Goal: Task Accomplishment & Management: Complete application form

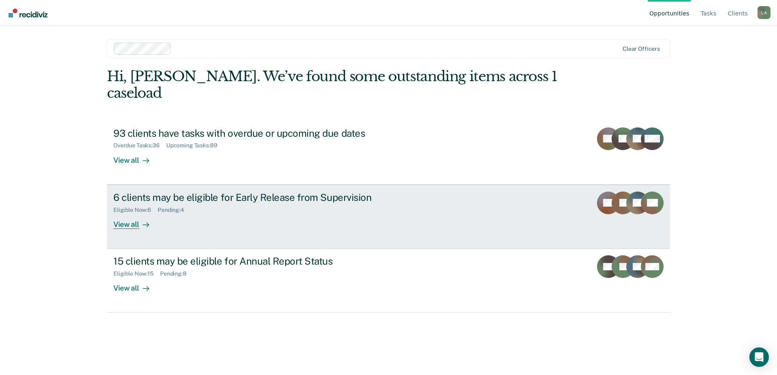
click at [236, 192] on div "6 clients may be eligible for Early Release from Supervision" at bounding box center [255, 198] width 285 height 12
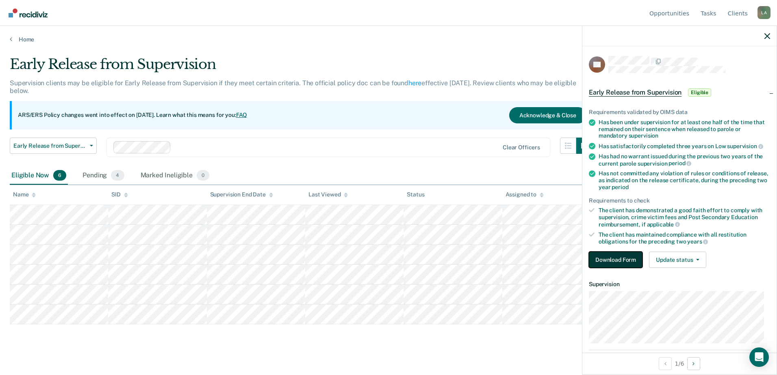
click at [608, 259] on button "Download Form" at bounding box center [616, 260] width 54 height 16
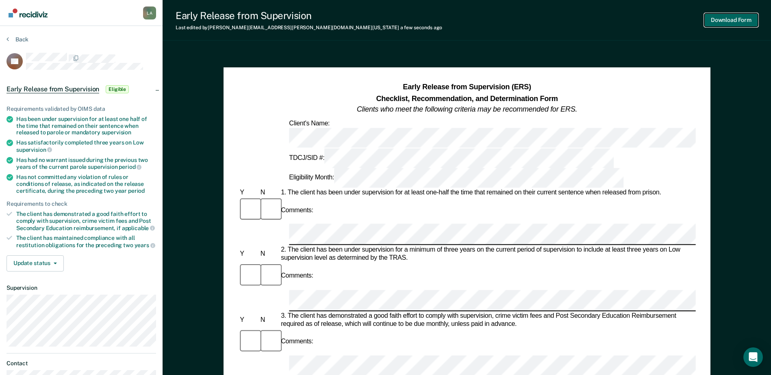
click at [721, 19] on button "Download Form" at bounding box center [731, 19] width 54 height 13
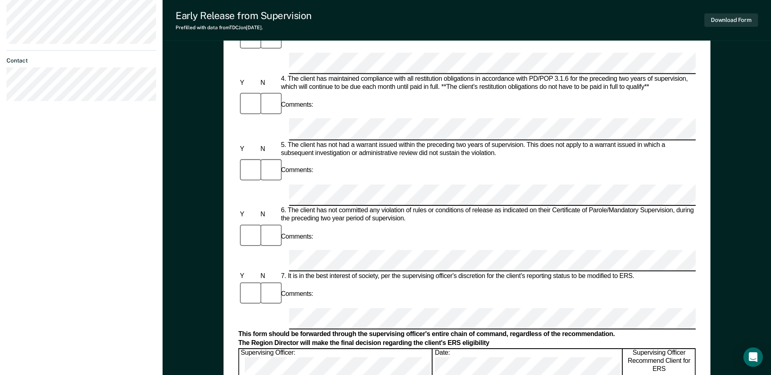
scroll to position [366, 0]
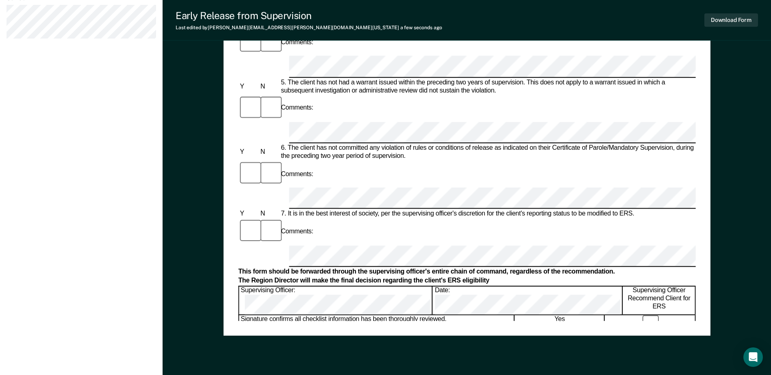
drag, startPoint x: 256, startPoint y: 211, endPoint x: 258, endPoint y: 216, distance: 5.3
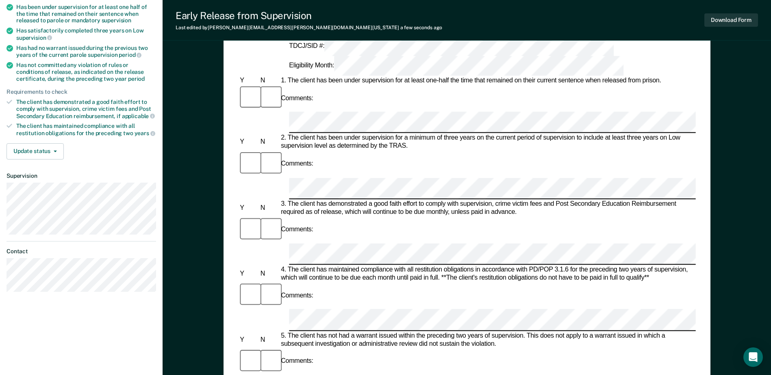
scroll to position [0, 0]
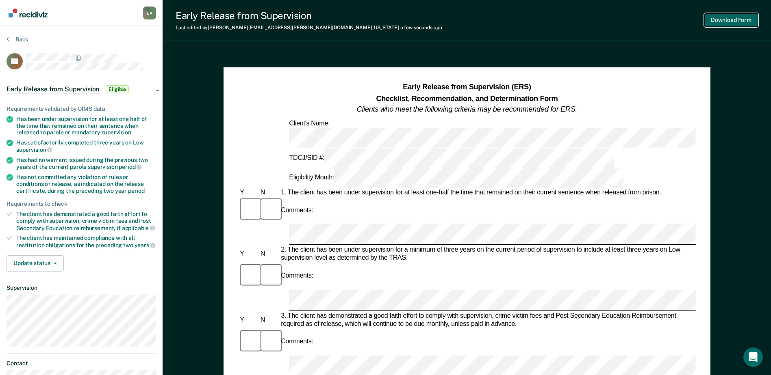
click at [725, 19] on button "Download Form" at bounding box center [731, 19] width 54 height 13
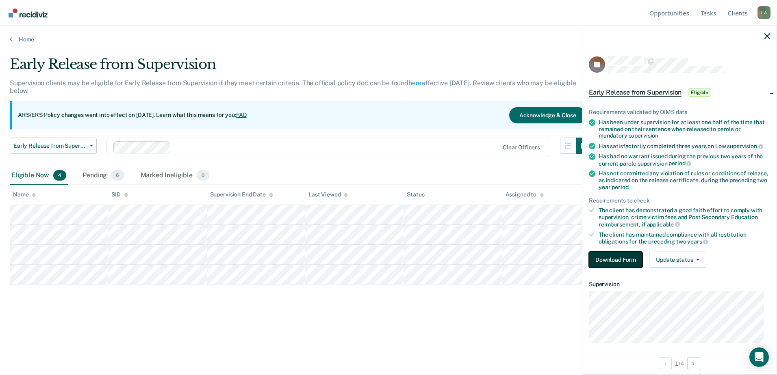
click at [621, 260] on button "Download Form" at bounding box center [616, 260] width 54 height 16
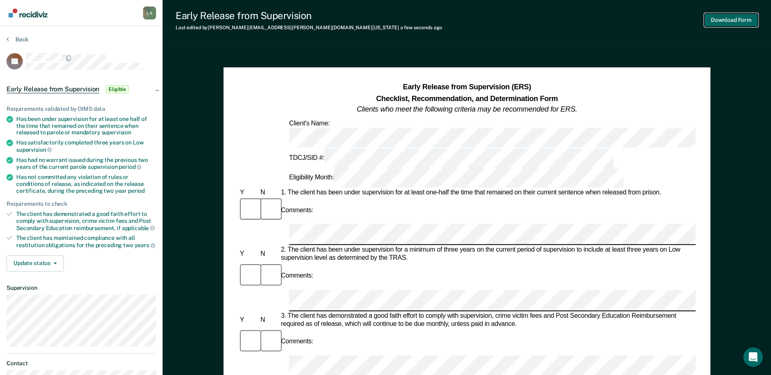
click at [724, 15] on button "Download Form" at bounding box center [731, 19] width 54 height 13
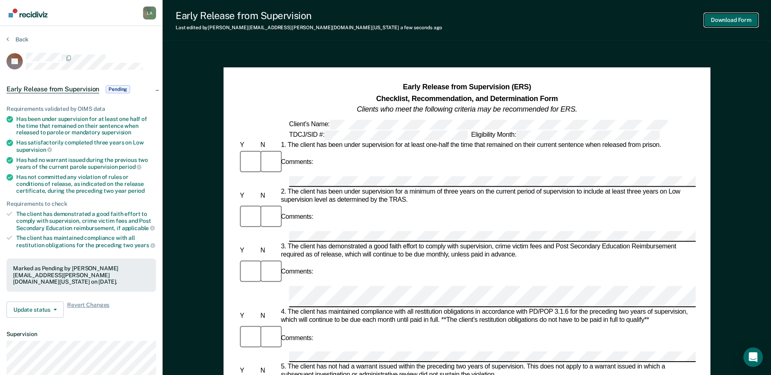
click at [712, 19] on button "Download Form" at bounding box center [731, 19] width 54 height 13
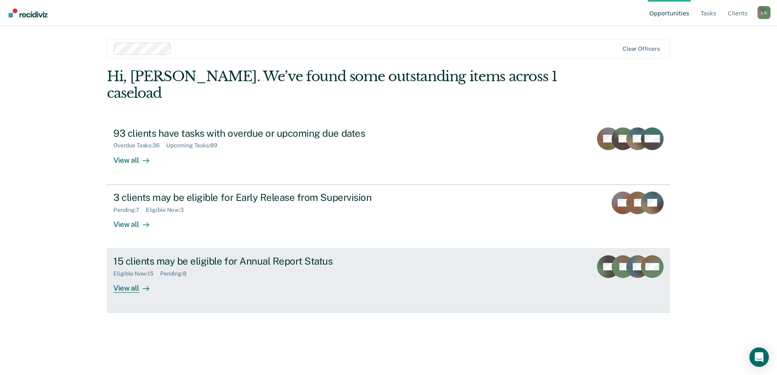
click at [130, 277] on div "View all" at bounding box center [135, 285] width 45 height 16
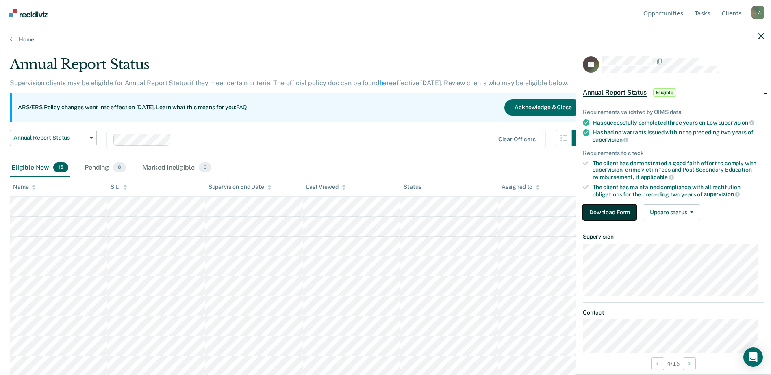
click at [604, 214] on button "Download Form" at bounding box center [610, 212] width 54 height 16
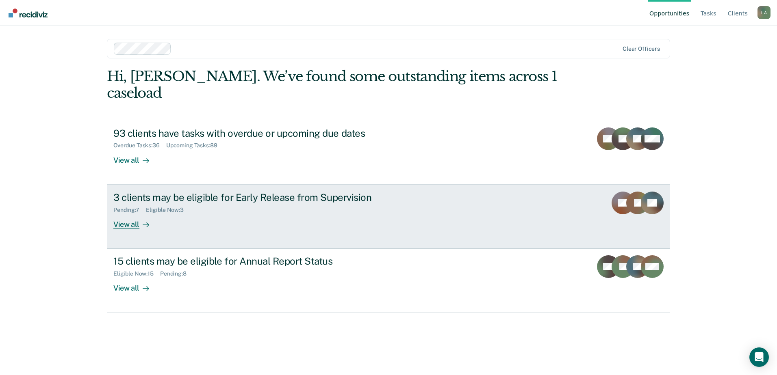
click at [137, 213] on div "View all" at bounding box center [135, 221] width 45 height 16
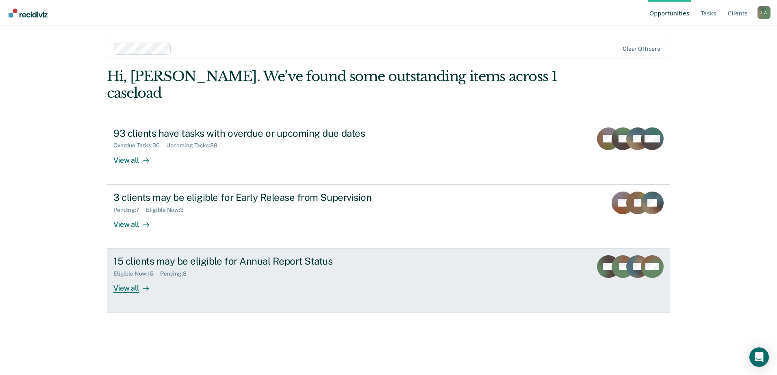
click at [135, 277] on div "View all" at bounding box center [135, 285] width 45 height 16
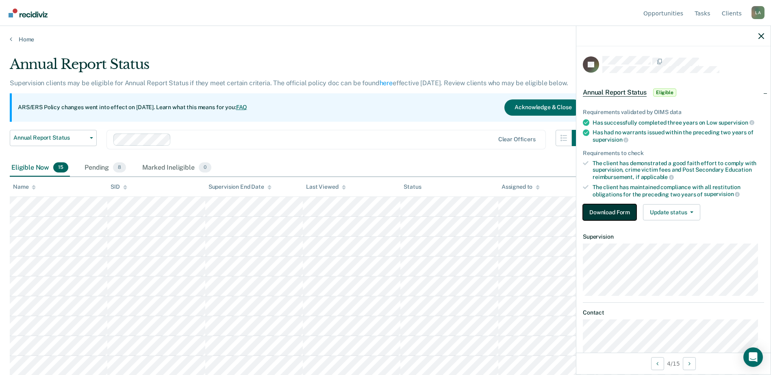
click at [587, 206] on button "Download Form" at bounding box center [610, 212] width 54 height 16
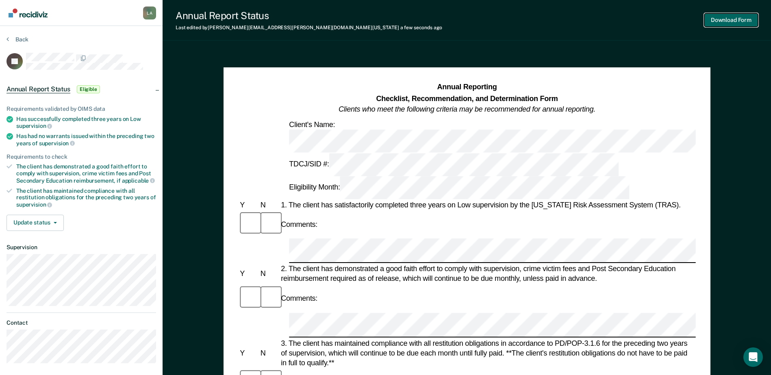
click at [718, 22] on button "Download Form" at bounding box center [731, 19] width 54 height 13
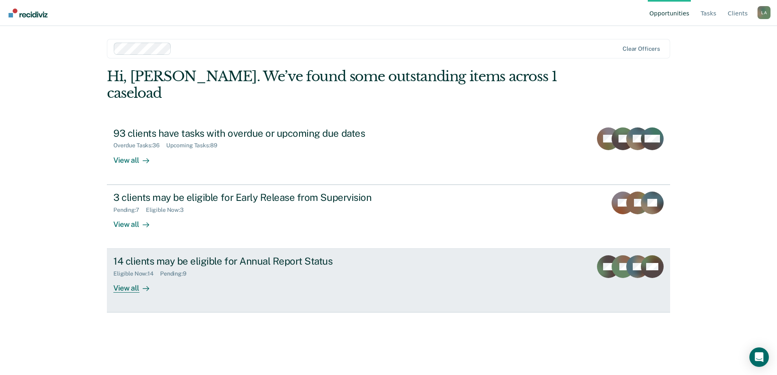
click at [133, 277] on div "View all" at bounding box center [135, 285] width 45 height 16
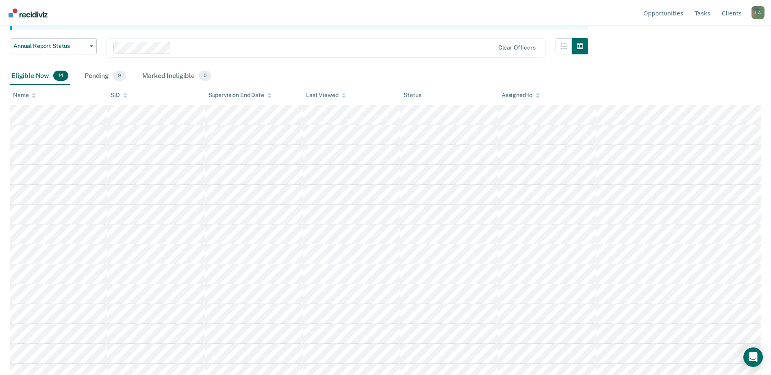
scroll to position [100, 0]
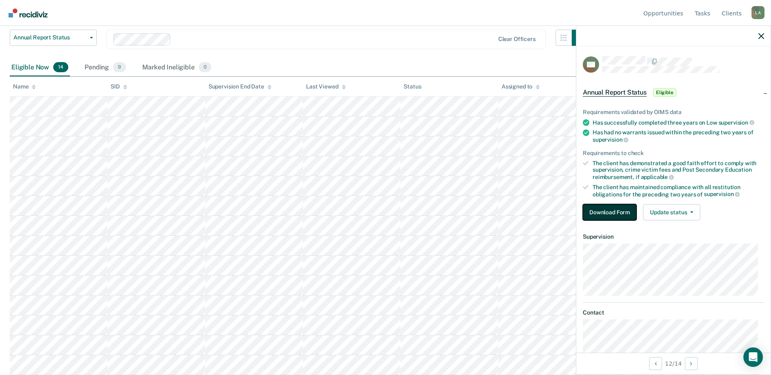
click at [623, 209] on button "Download Form" at bounding box center [610, 212] width 54 height 16
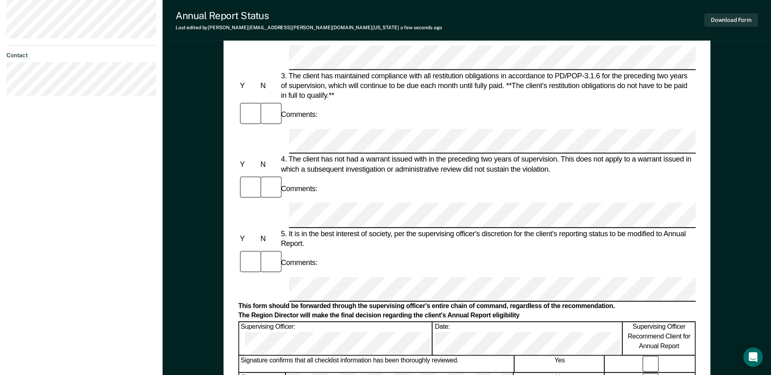
scroll to position [390, 0]
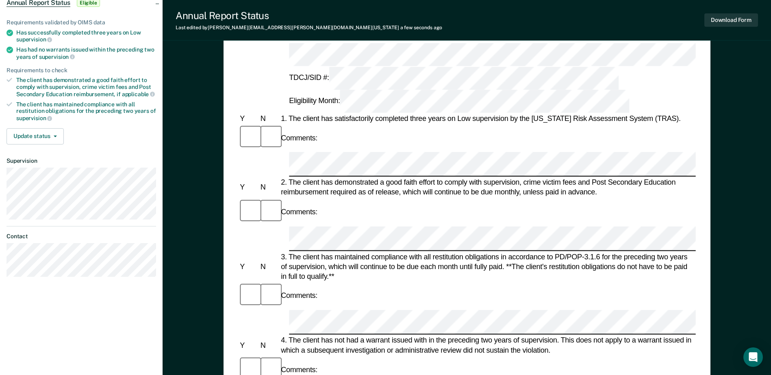
scroll to position [0, 0]
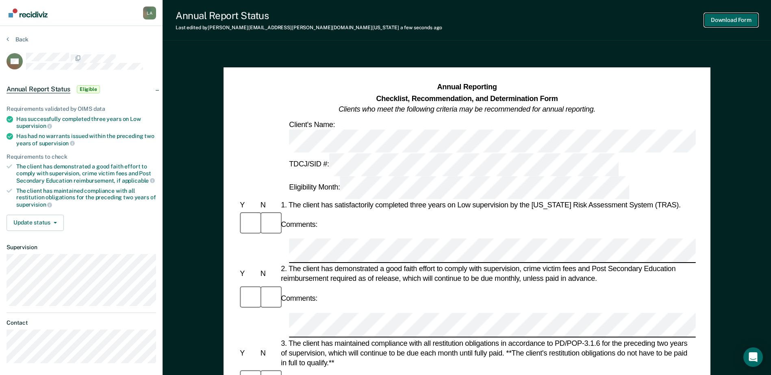
click at [727, 20] on button "Download Form" at bounding box center [731, 19] width 54 height 13
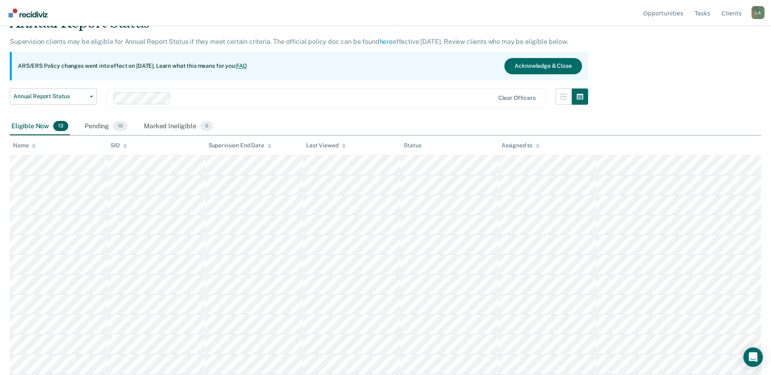
scroll to position [80, 0]
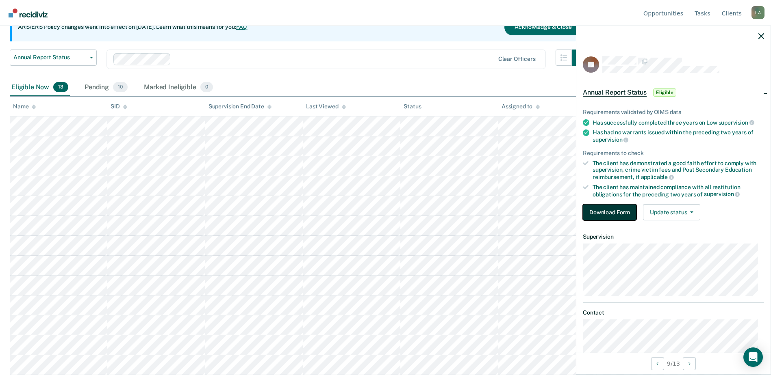
click at [612, 212] on button "Download Form" at bounding box center [610, 212] width 54 height 16
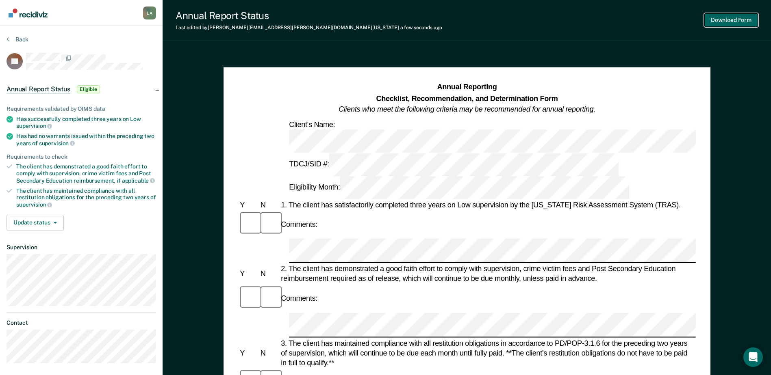
click at [741, 22] on button "Download Form" at bounding box center [731, 19] width 54 height 13
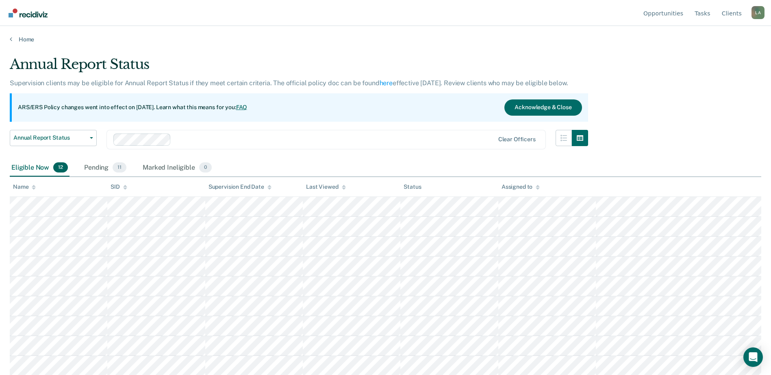
scroll to position [61, 0]
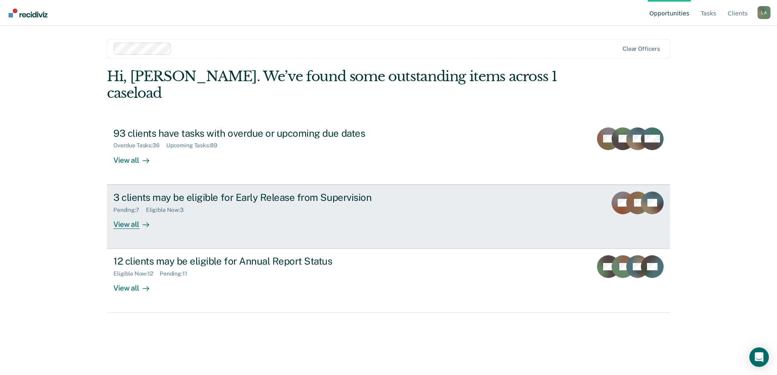
click at [118, 213] on div "View all" at bounding box center [135, 221] width 45 height 16
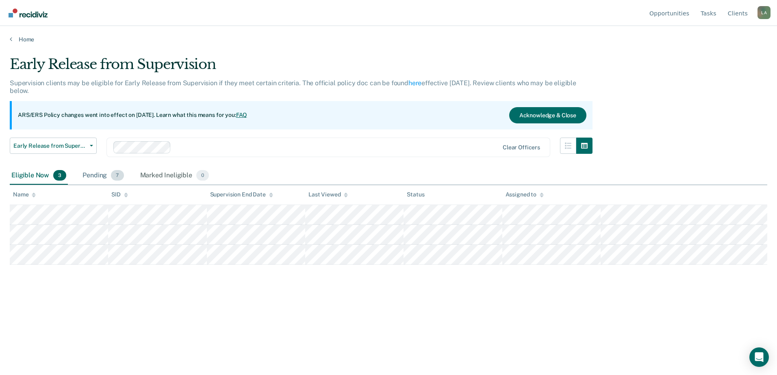
click at [112, 177] on span "7" at bounding box center [117, 175] width 13 height 11
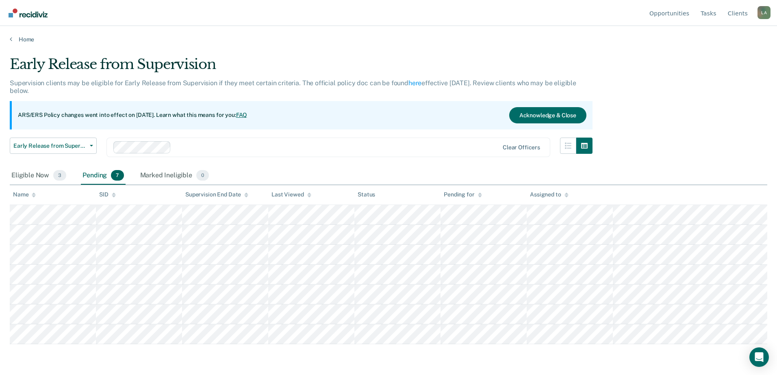
click at [114, 176] on span "7" at bounding box center [117, 175] width 13 height 11
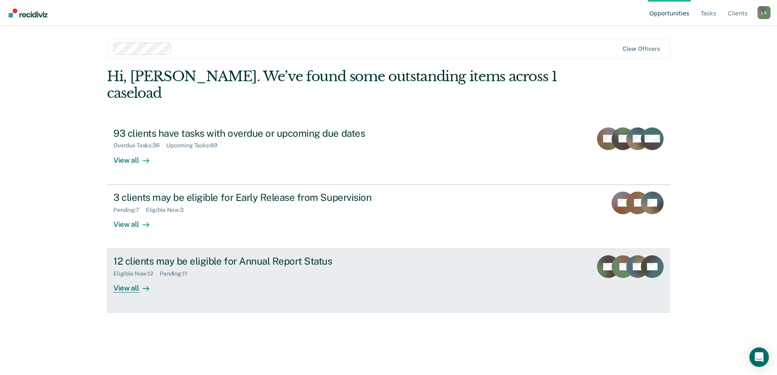
click at [130, 277] on div "View all" at bounding box center [135, 285] width 45 height 16
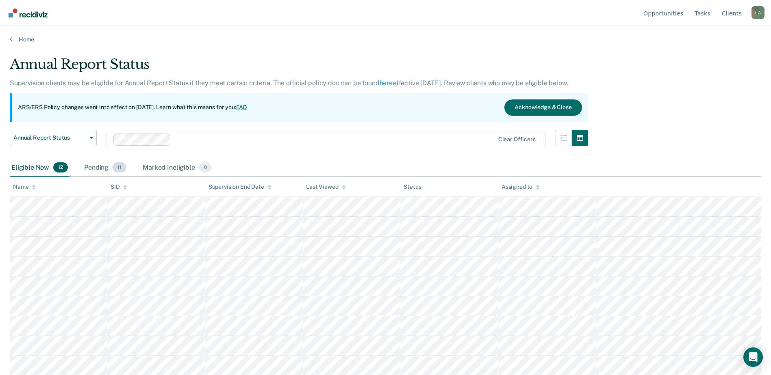
click at [118, 169] on span "11" at bounding box center [120, 167] width 14 height 11
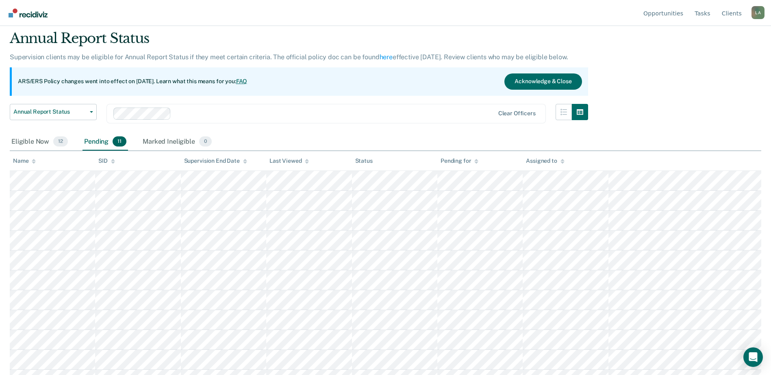
scroll to position [41, 0]
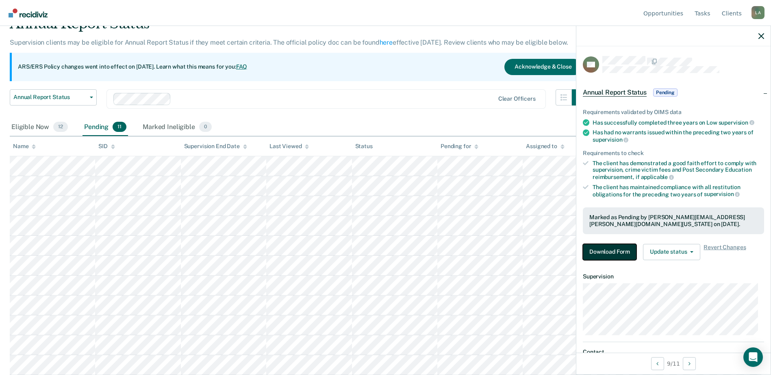
click at [614, 249] on button "Download Form" at bounding box center [610, 252] width 54 height 16
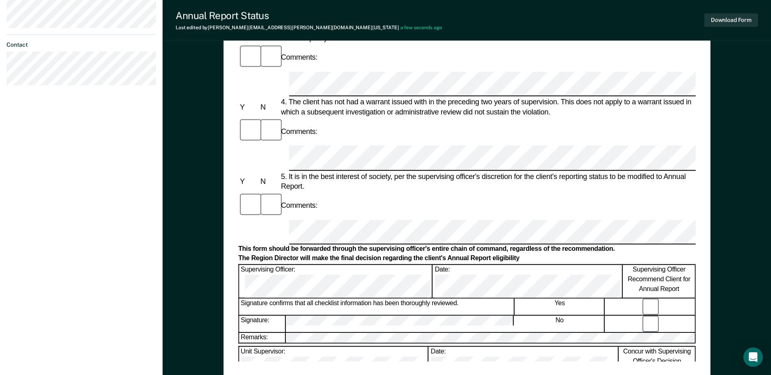
scroll to position [41, 0]
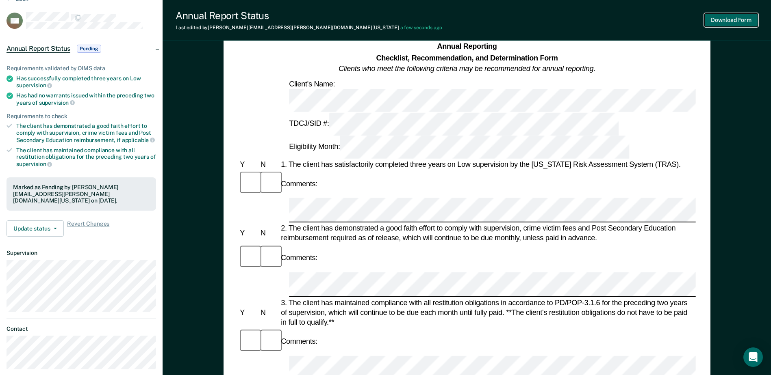
click at [718, 20] on button "Download Form" at bounding box center [731, 19] width 54 height 13
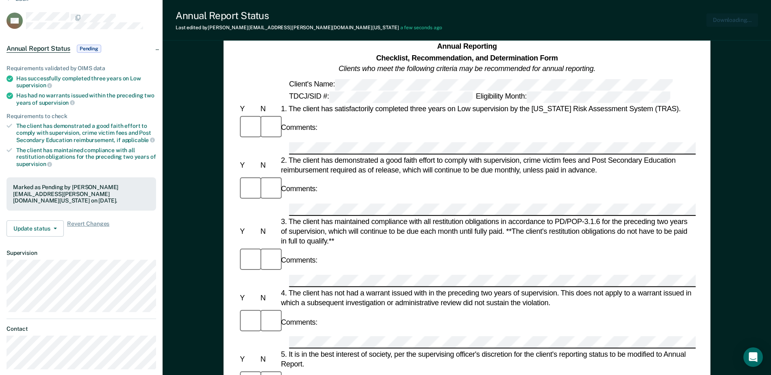
scroll to position [0, 0]
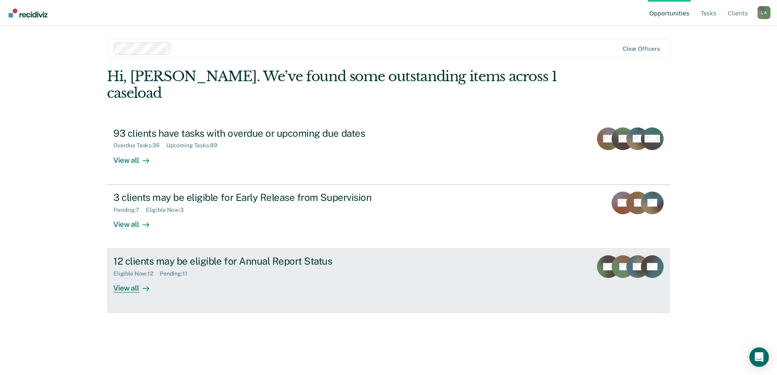
click at [128, 277] on div "View all" at bounding box center [135, 285] width 45 height 16
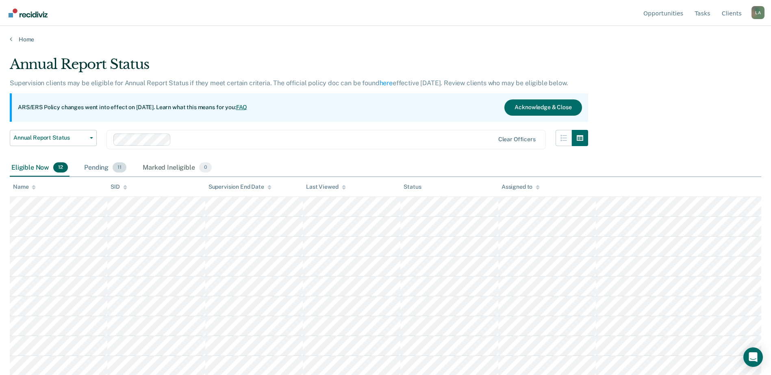
click at [106, 167] on div "Pending 11" at bounding box center [104, 168] width 45 height 18
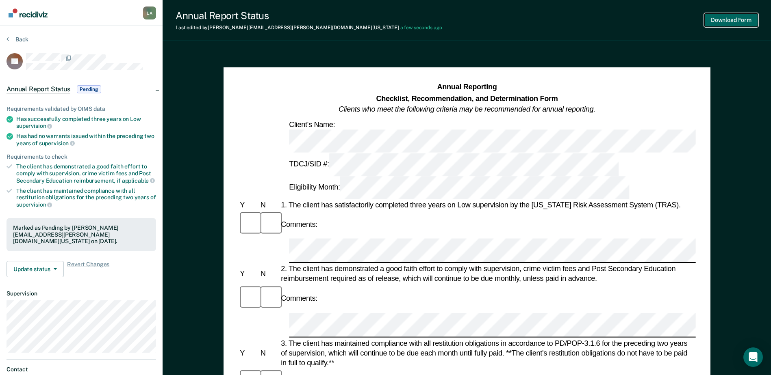
click at [719, 19] on button "Download Form" at bounding box center [731, 19] width 54 height 13
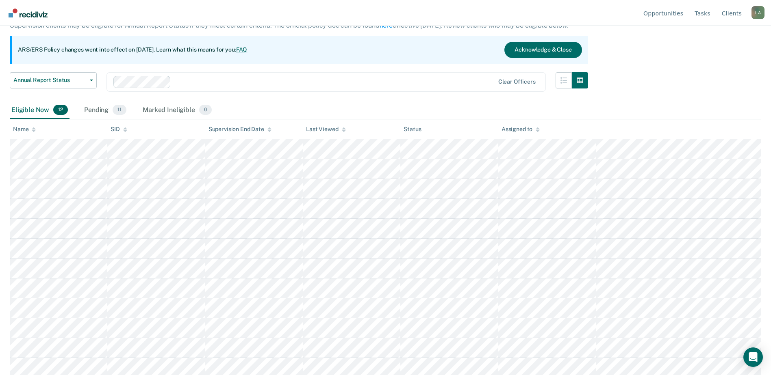
scroll to position [61, 0]
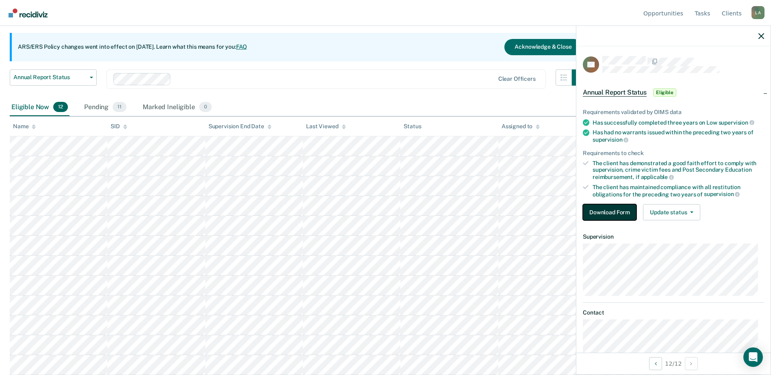
click at [614, 210] on button "Download Form" at bounding box center [610, 212] width 54 height 16
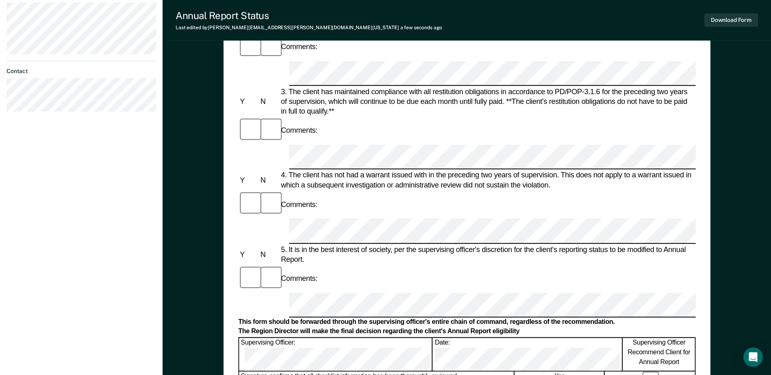
scroll to position [284, 0]
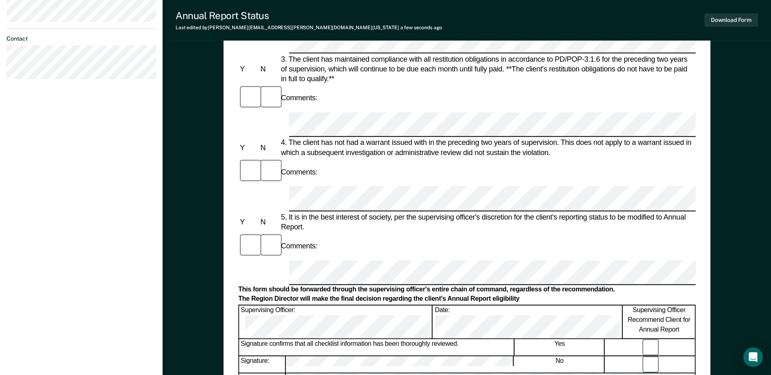
click at [291, 237] on form "Annual Reporting Checklist, Recommendation, and Determination Form Clients who …" at bounding box center [466, 261] width 457 height 927
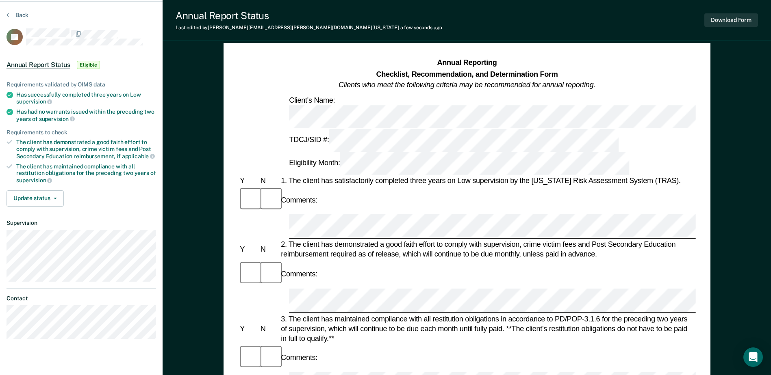
scroll to position [24, 0]
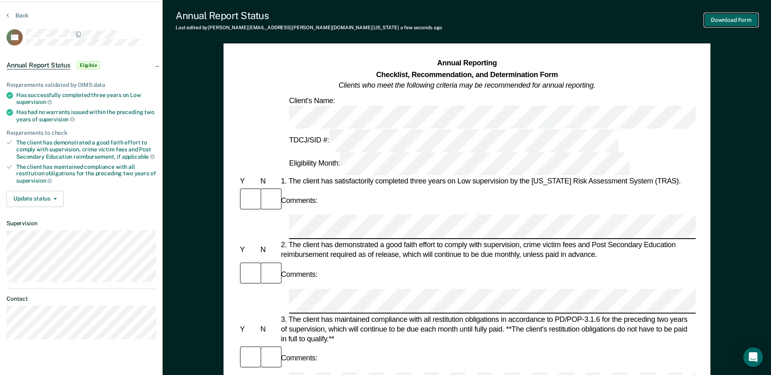
click at [751, 16] on button "Download Form" at bounding box center [731, 19] width 54 height 13
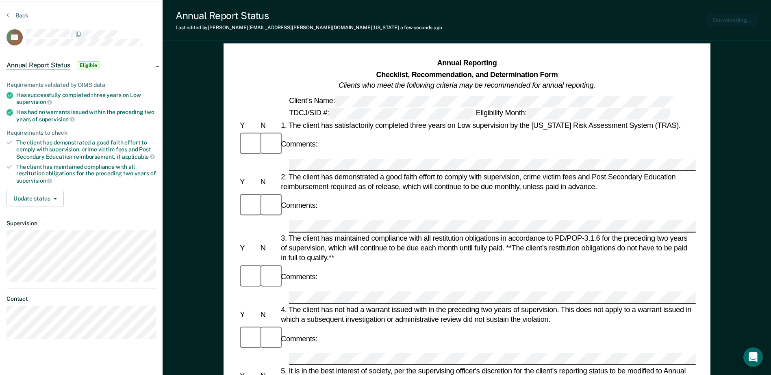
scroll to position [0, 0]
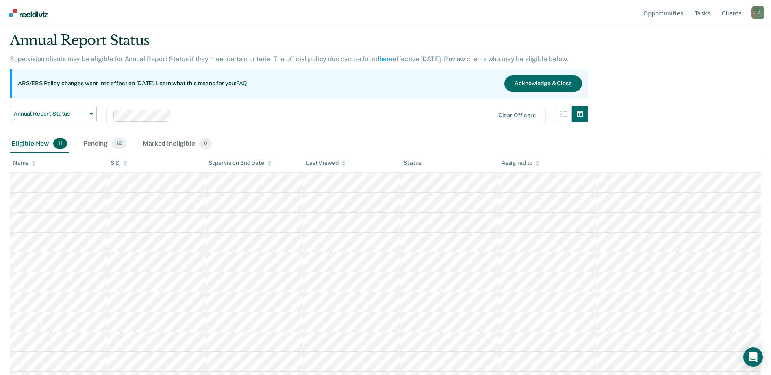
scroll to position [41, 0]
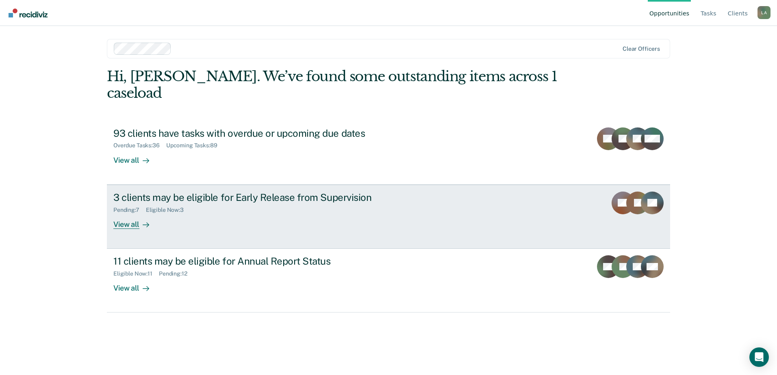
click at [132, 213] on div "View all" at bounding box center [135, 221] width 45 height 16
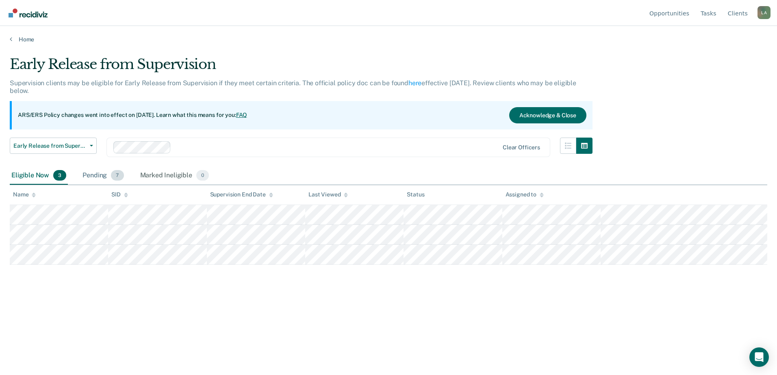
click at [111, 176] on span "7" at bounding box center [117, 175] width 13 height 11
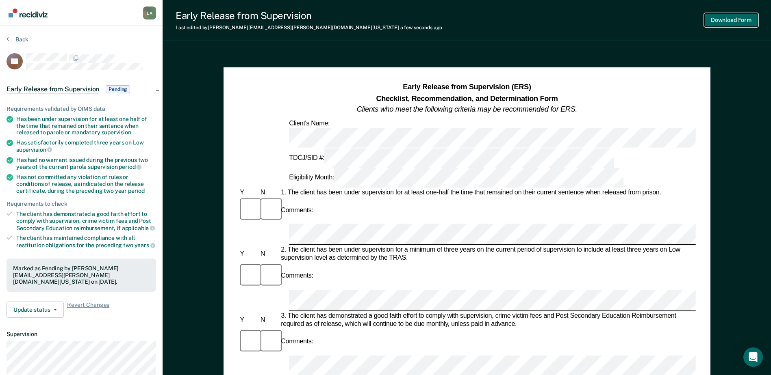
click at [719, 19] on button "Download Form" at bounding box center [731, 19] width 54 height 13
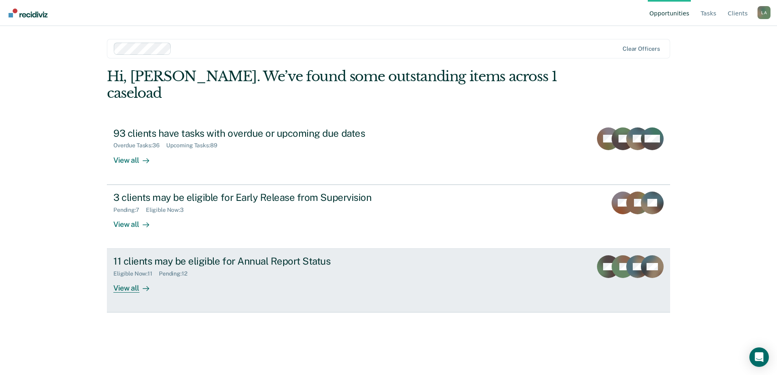
click at [132, 277] on div "View all" at bounding box center [135, 285] width 45 height 16
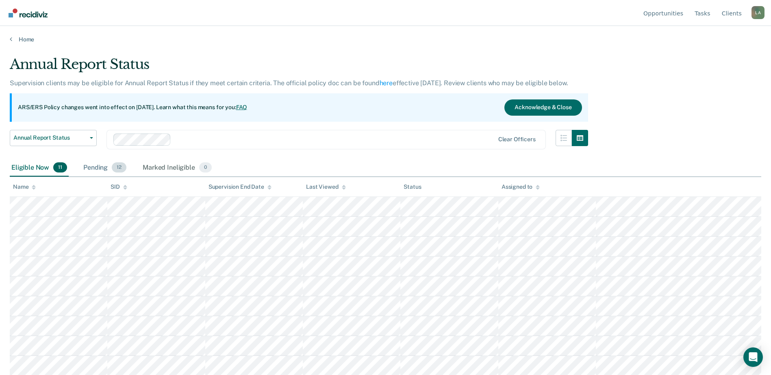
click at [113, 170] on span "12" at bounding box center [119, 167] width 15 height 11
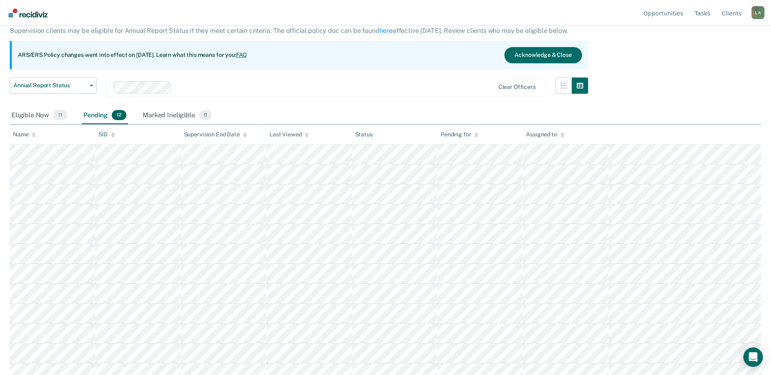
scroll to position [61, 0]
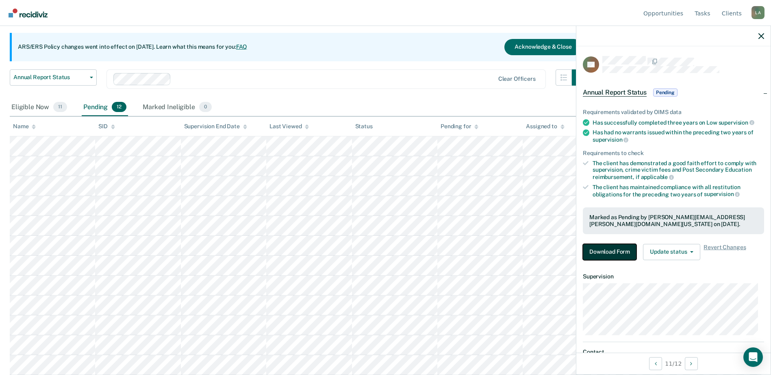
click at [606, 244] on button "Download Form" at bounding box center [610, 252] width 54 height 16
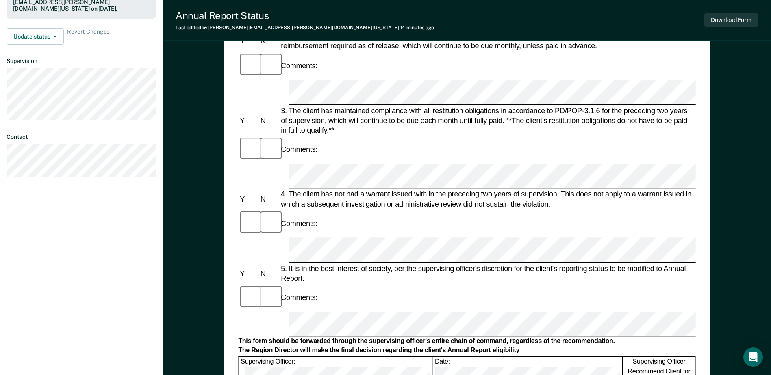
scroll to position [325, 0]
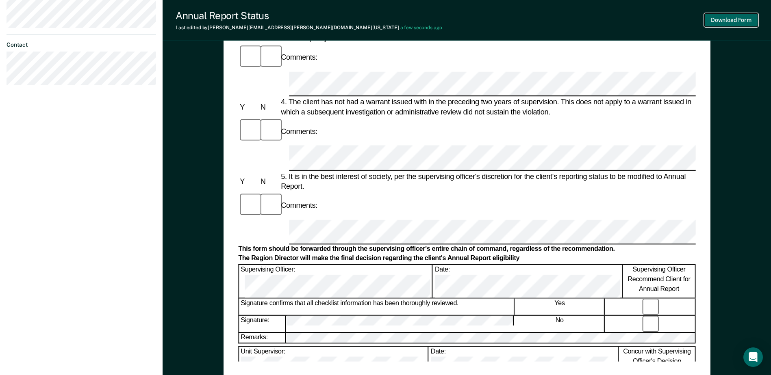
click at [717, 23] on button "Download Form" at bounding box center [731, 19] width 54 height 13
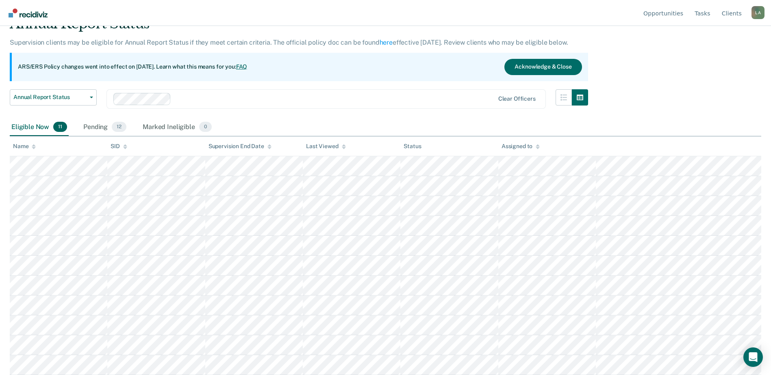
scroll to position [41, 0]
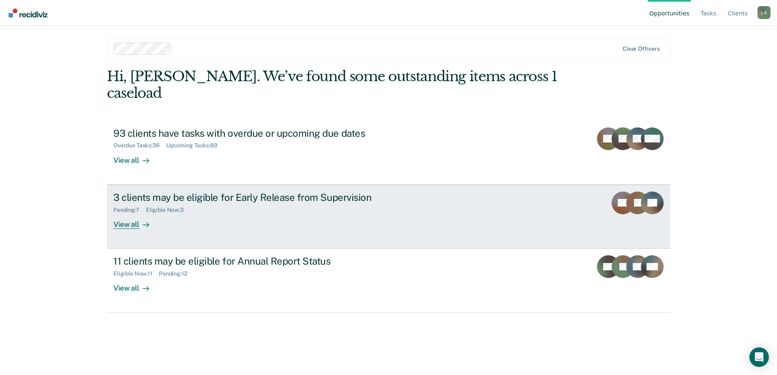
click at [135, 213] on div "View all" at bounding box center [135, 221] width 45 height 16
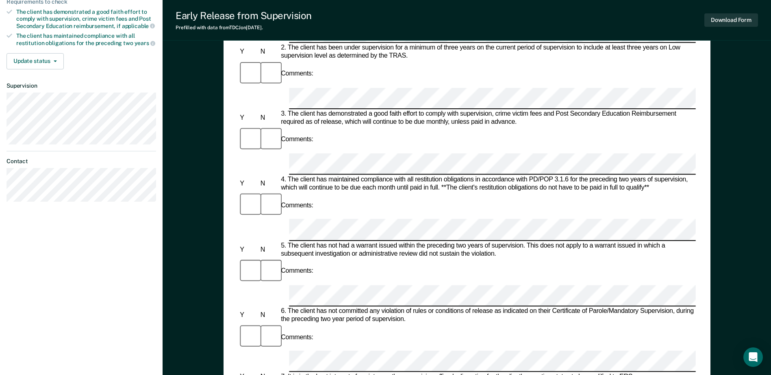
scroll to position [203, 0]
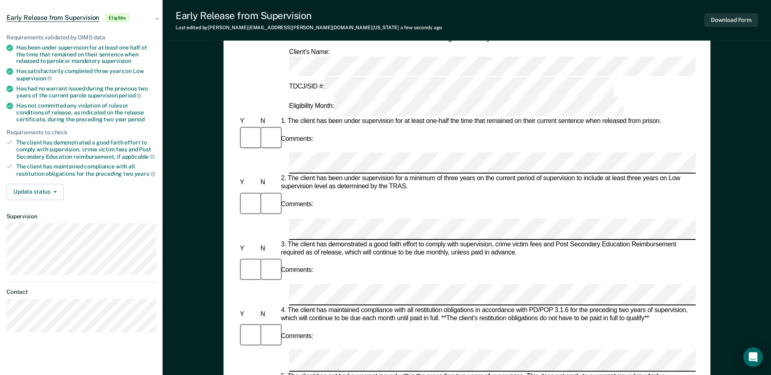
scroll to position [0, 0]
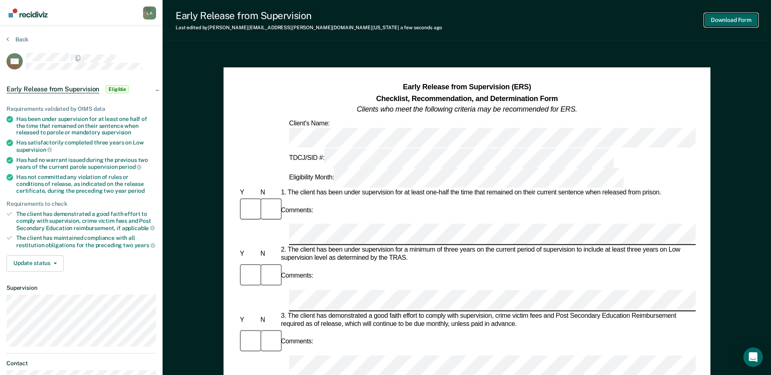
click at [730, 19] on button "Download Form" at bounding box center [731, 19] width 54 height 13
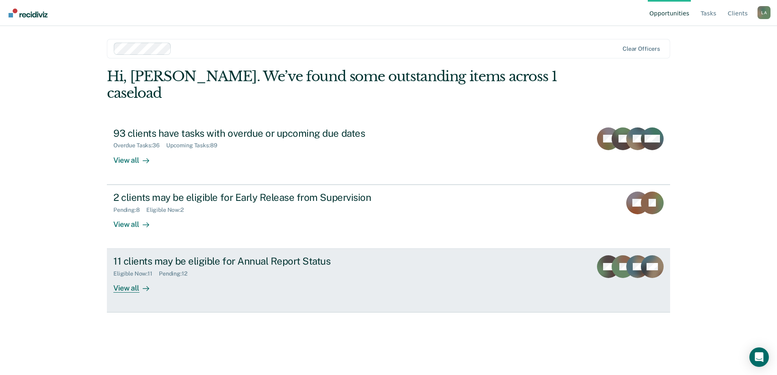
click at [126, 277] on div "View all" at bounding box center [135, 285] width 45 height 16
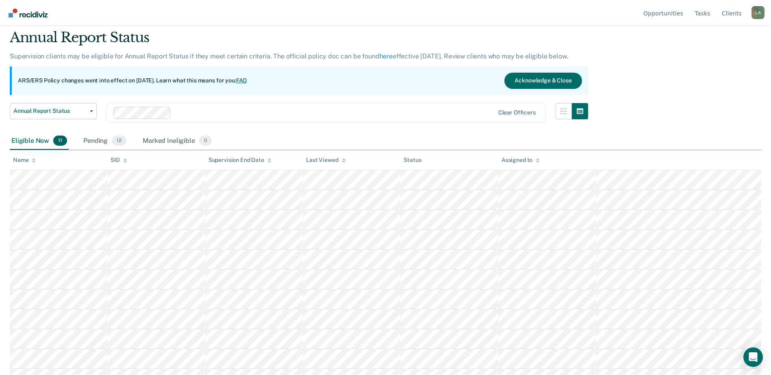
scroll to position [41, 0]
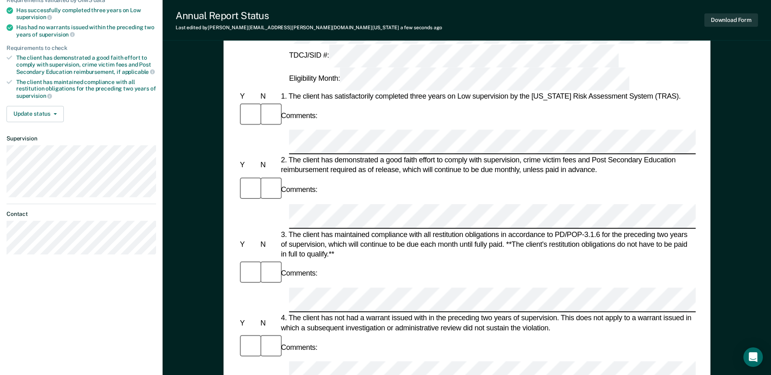
scroll to position [24, 0]
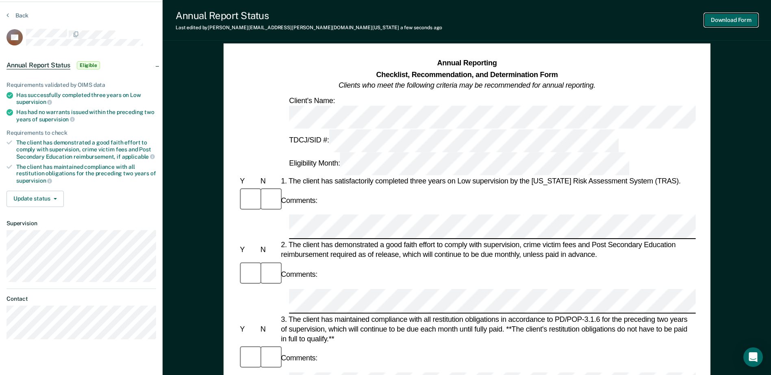
click at [752, 22] on button "Download Form" at bounding box center [731, 19] width 54 height 13
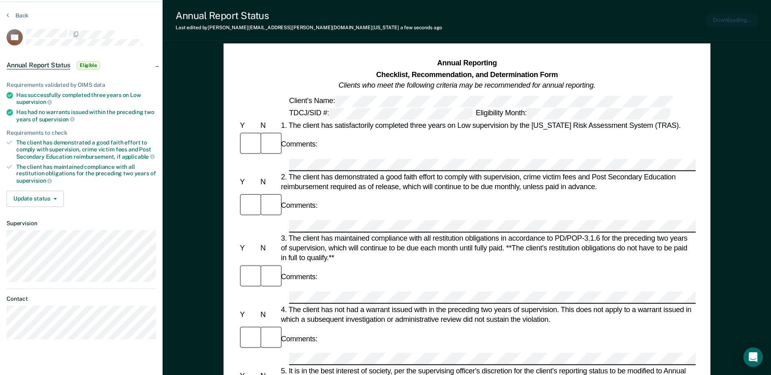
scroll to position [0, 0]
